Goal: Find contact information: Find contact information

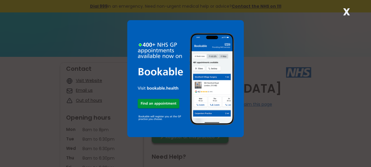
click at [161, 102] on img at bounding box center [185, 78] width 117 height 117
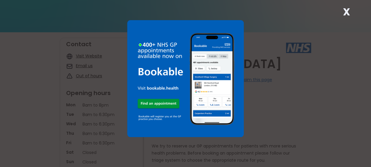
scroll to position [59, 0]
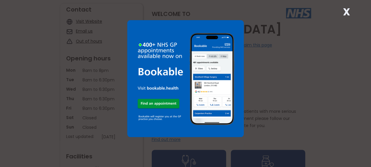
click at [347, 12] on strong "X" at bounding box center [346, 12] width 7 height 14
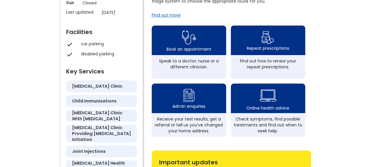
scroll to position [207, 0]
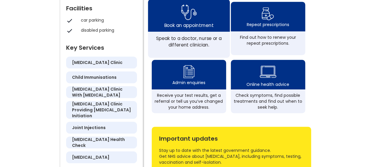
click at [164, 26] on div "Book an appointment" at bounding box center [189, 15] width 82 height 32
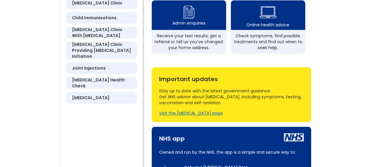
scroll to position [266, 0]
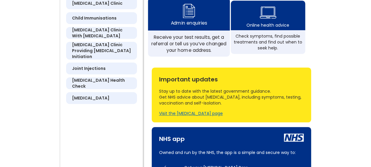
click at [185, 26] on div "Admin enquiries" at bounding box center [189, 23] width 36 height 6
